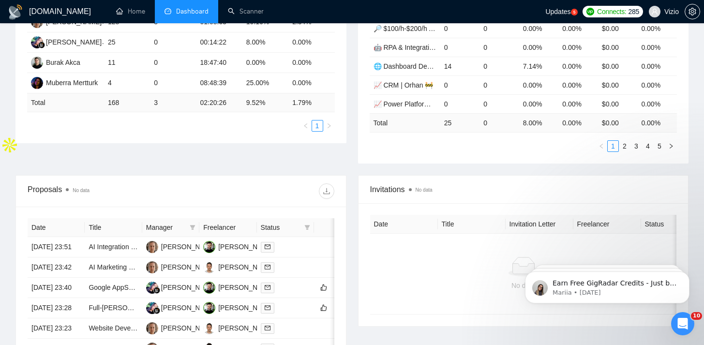
scroll to position [224, 0]
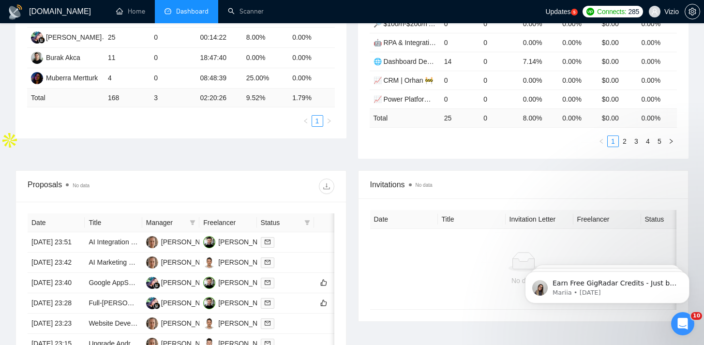
click at [285, 220] on span "Status" at bounding box center [281, 222] width 40 height 11
click at [312, 221] on th "Status" at bounding box center [285, 222] width 57 height 19
click at [308, 221] on icon "filter" at bounding box center [307, 222] width 5 height 5
click at [283, 239] on span "Chat" at bounding box center [276, 241] width 18 height 8
checkbox input "true"
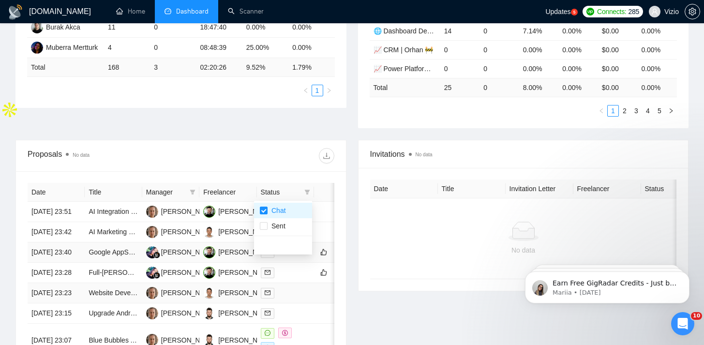
scroll to position [390, 0]
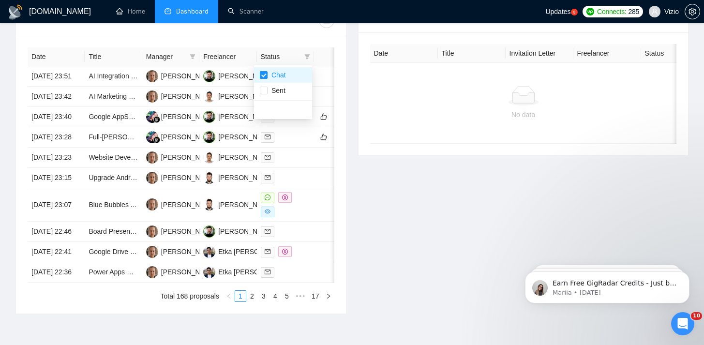
click at [283, 35] on div "Proposals No data" at bounding box center [181, 20] width 307 height 31
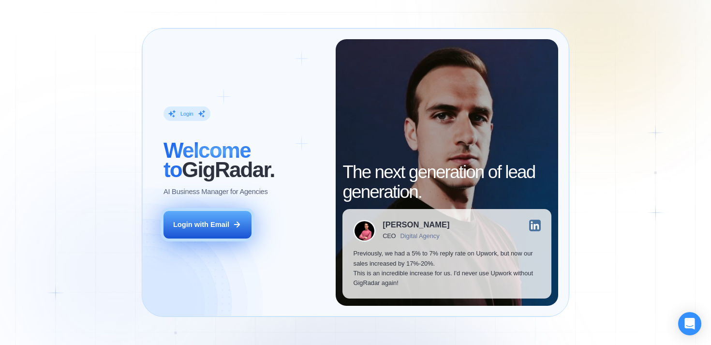
click at [224, 227] on div "Login with Email" at bounding box center [201, 225] width 56 height 10
